Goal: Information Seeking & Learning: Learn about a topic

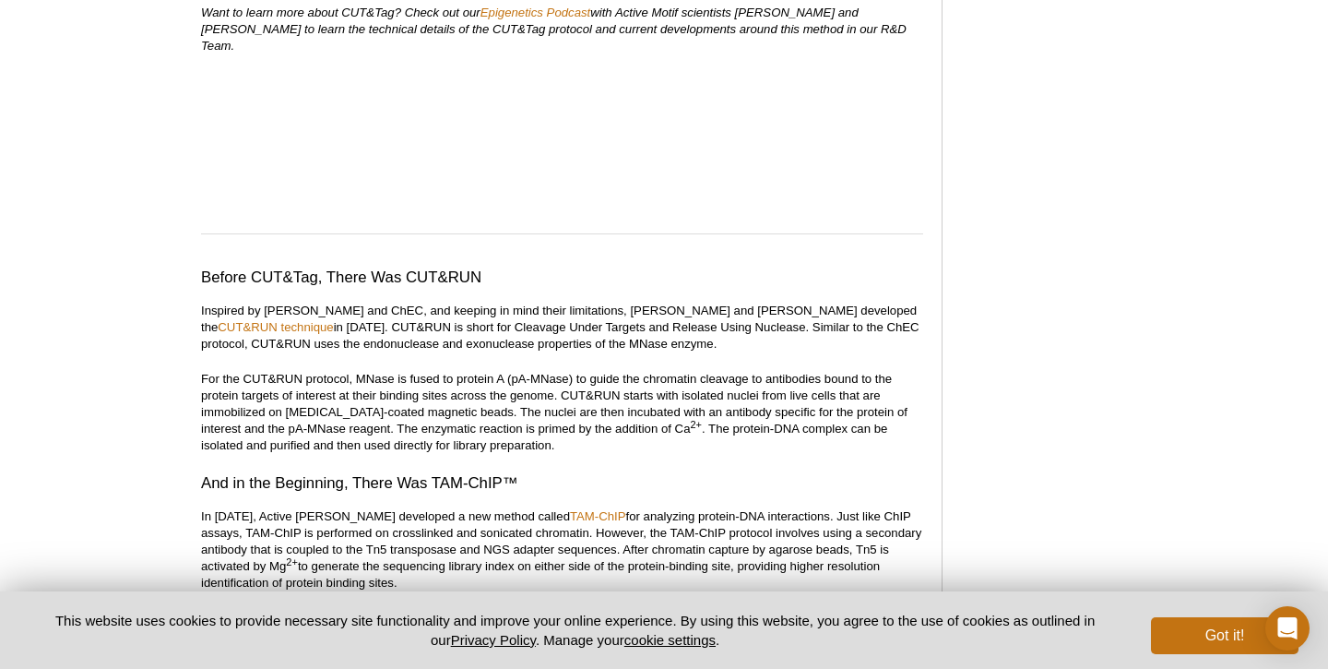
scroll to position [2587, 0]
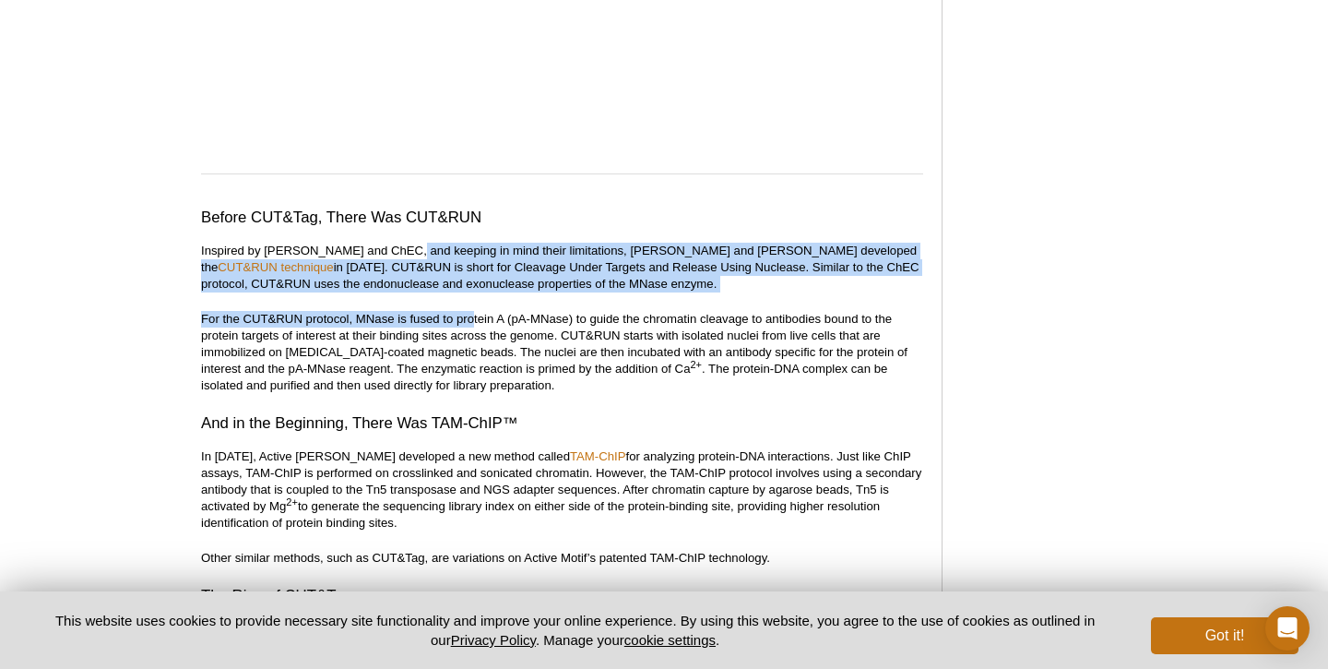
drag, startPoint x: 410, startPoint y: 225, endPoint x: 469, endPoint y: 279, distance: 79.7
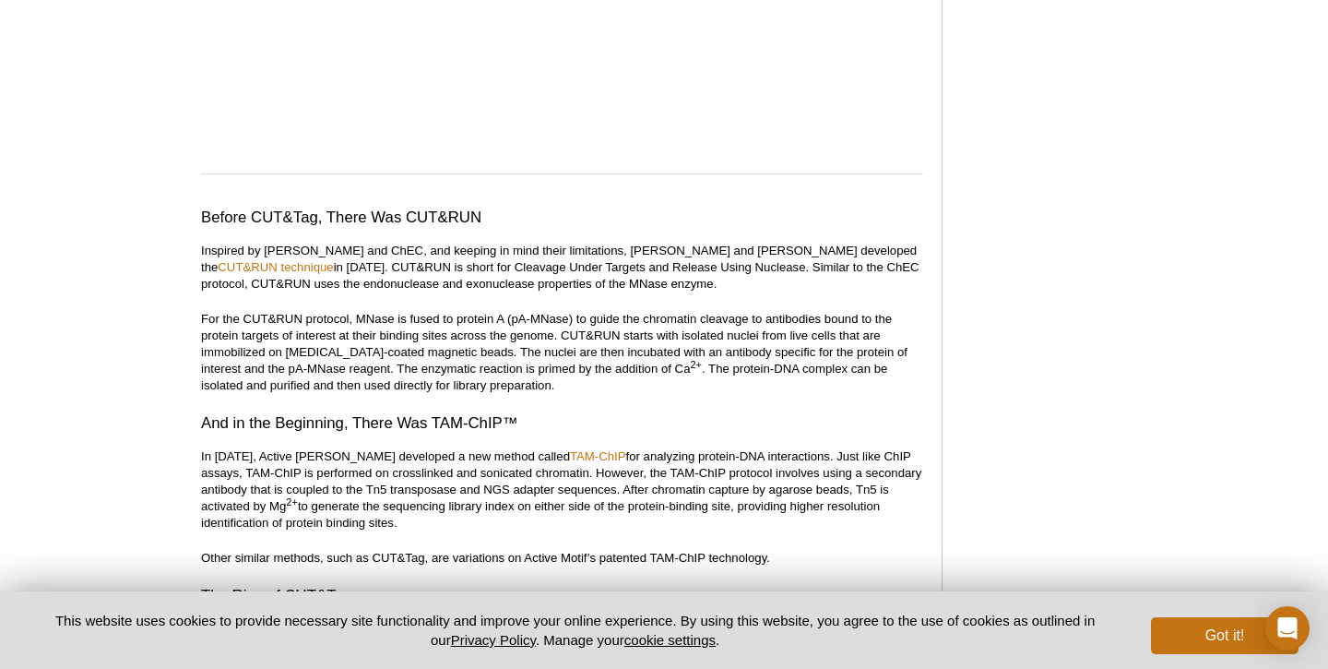
drag, startPoint x: 465, startPoint y: 291, endPoint x: 495, endPoint y: 336, distance: 54.5
click at [497, 336] on p "For the CUT&RUN protocol, MNase is fused to protein A (pA-MNase) to guide the c…" at bounding box center [562, 352] width 722 height 83
drag, startPoint x: 533, startPoint y: 343, endPoint x: 581, endPoint y: 374, distance: 56.8
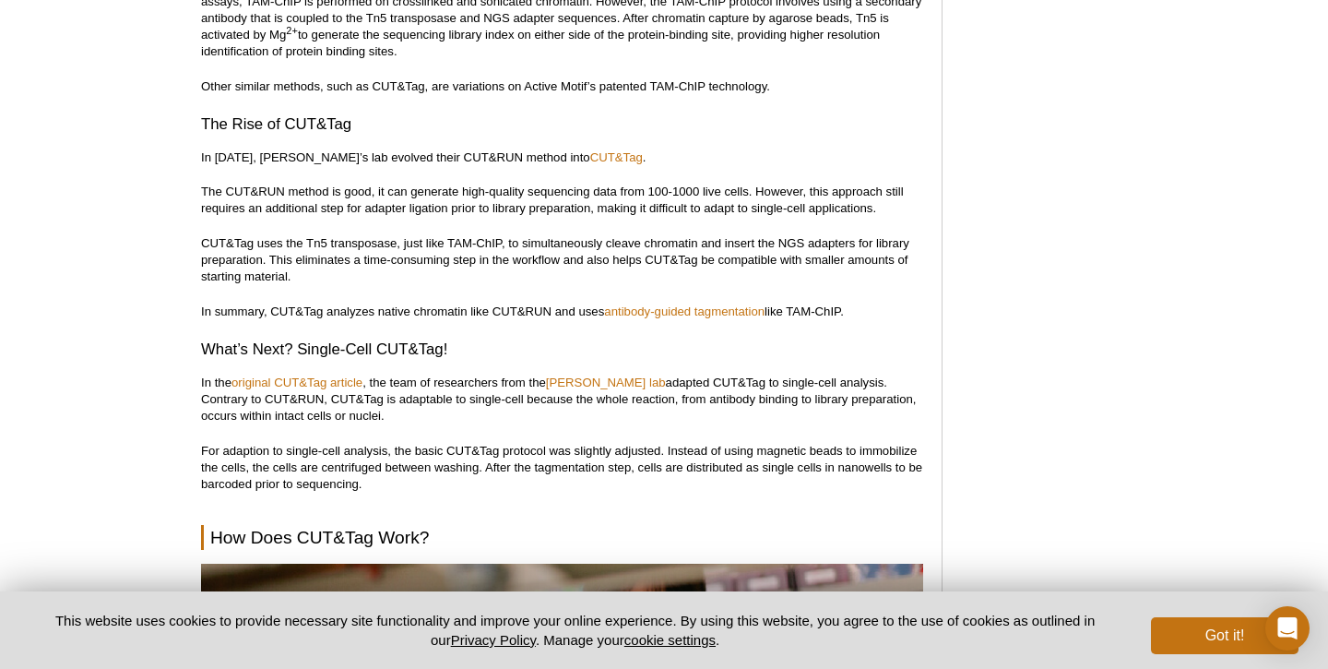
scroll to position [3060, 0]
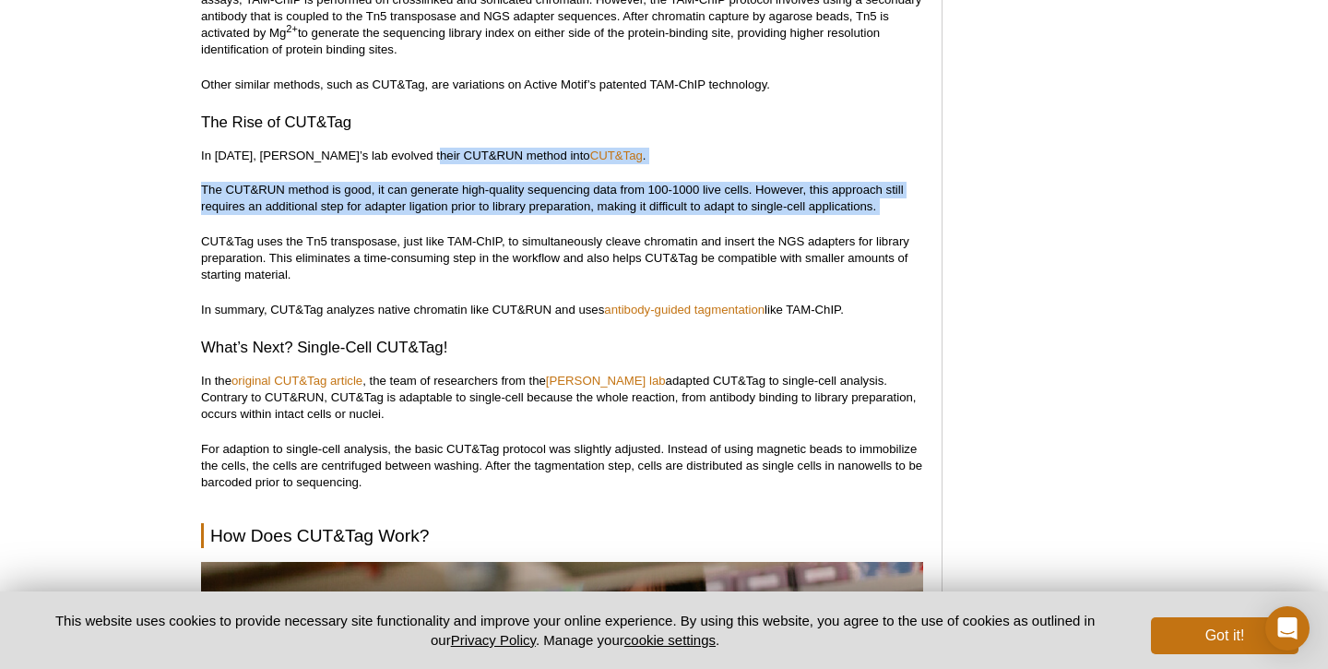
drag, startPoint x: 415, startPoint y: 115, endPoint x: 569, endPoint y: 184, distance: 168.5
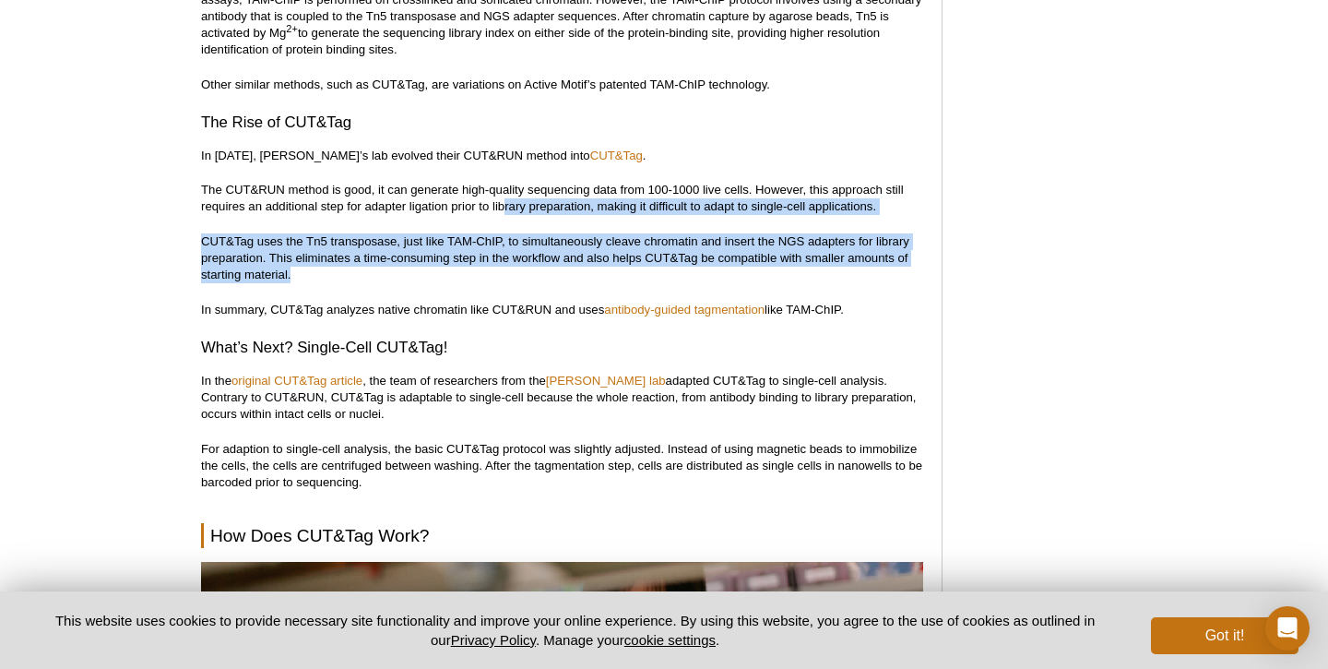
drag, startPoint x: 505, startPoint y: 173, endPoint x: 585, endPoint y: 239, distance: 102.9
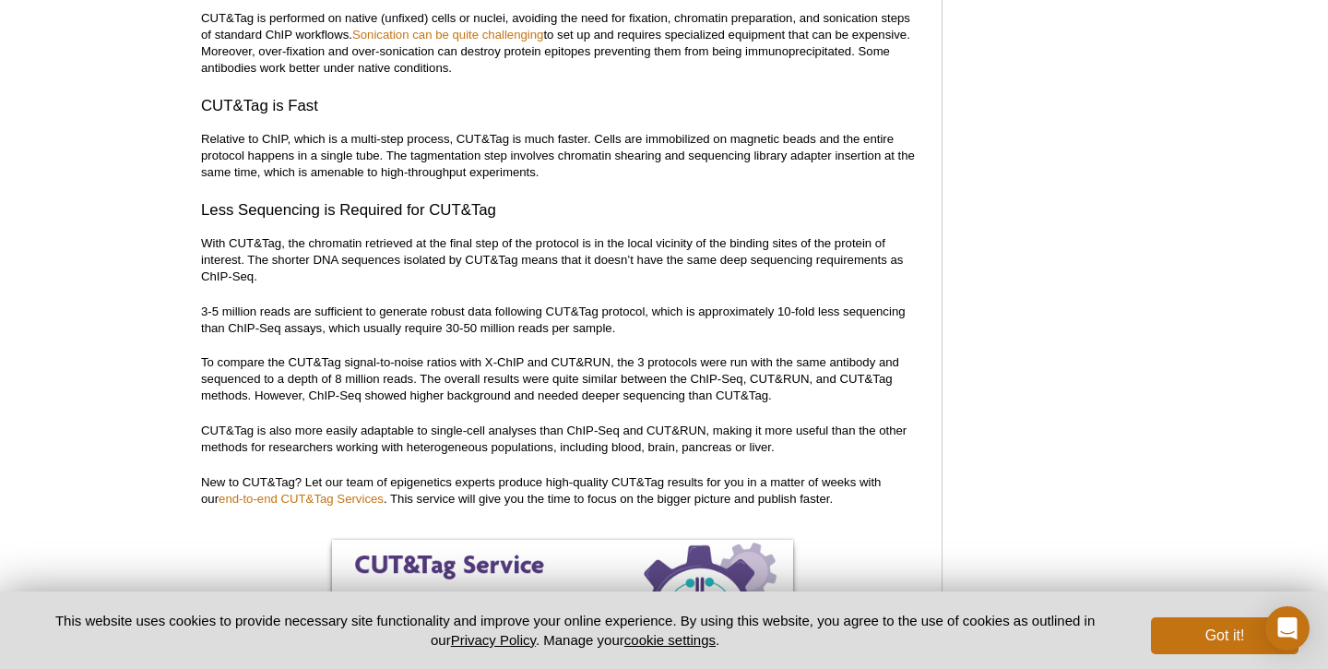
scroll to position [5425, 0]
